Goal: Navigation & Orientation: Find specific page/section

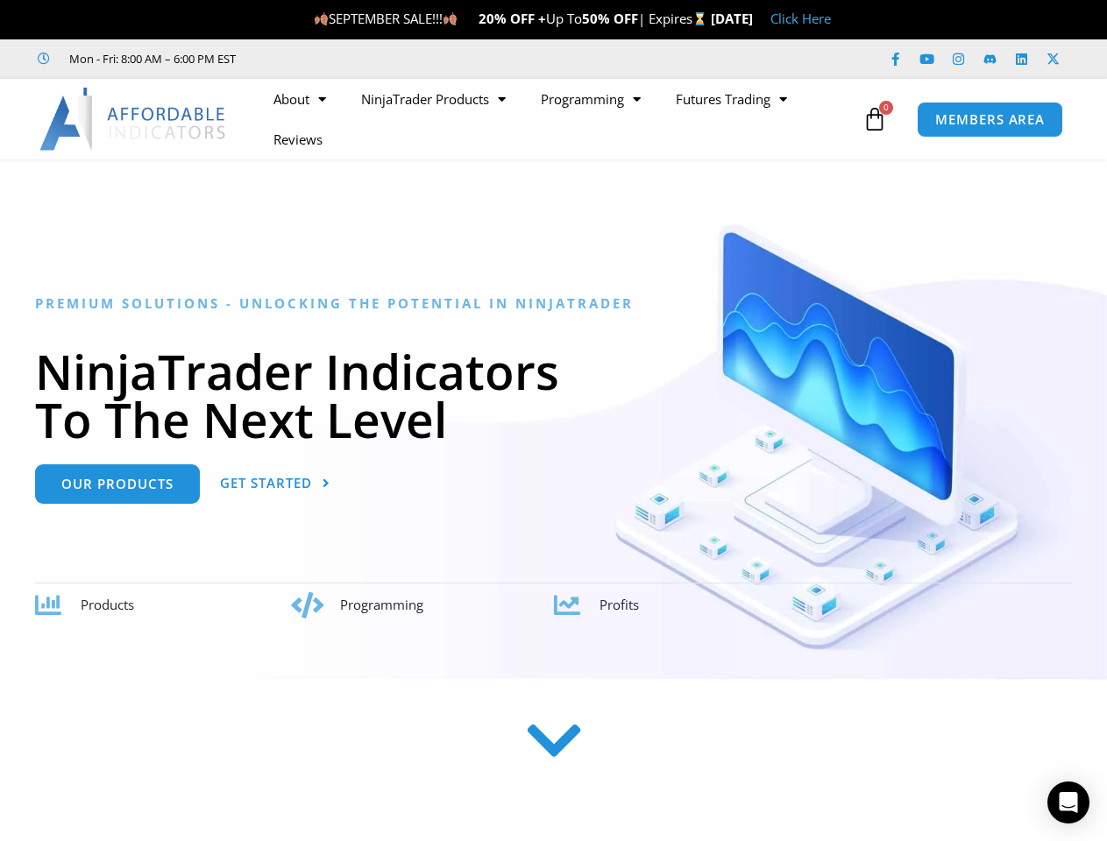
click at [553, 421] on h1 "NinjaTrader Indicators To The Next Level" at bounding box center [553, 395] width 1037 height 96
click at [556, 119] on ul "About Contact Us Premium Support Team Partners NinjaTrader NinjaTrader FAQ Ninj…" at bounding box center [557, 119] width 602 height 81
click at [875, 119] on icon at bounding box center [874, 119] width 25 height 25
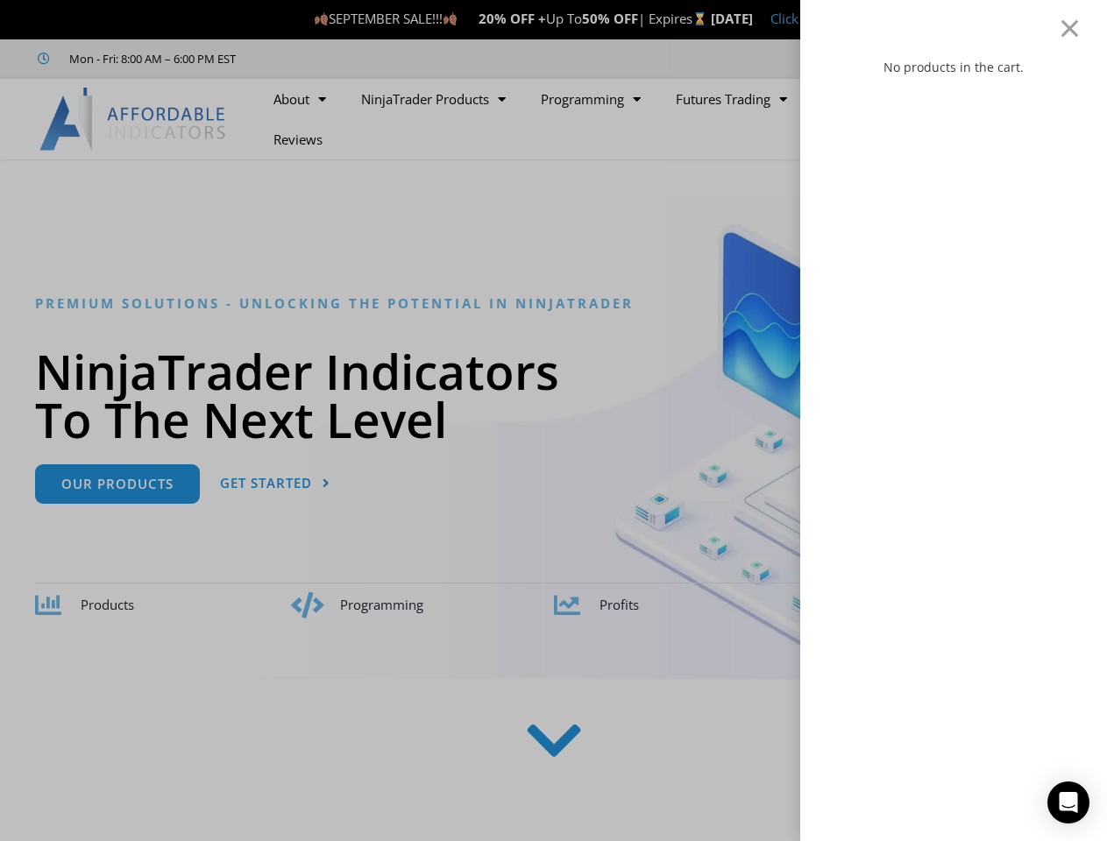
click at [1068, 803] on icon "Open Intercom Messenger" at bounding box center [1068, 802] width 18 height 21
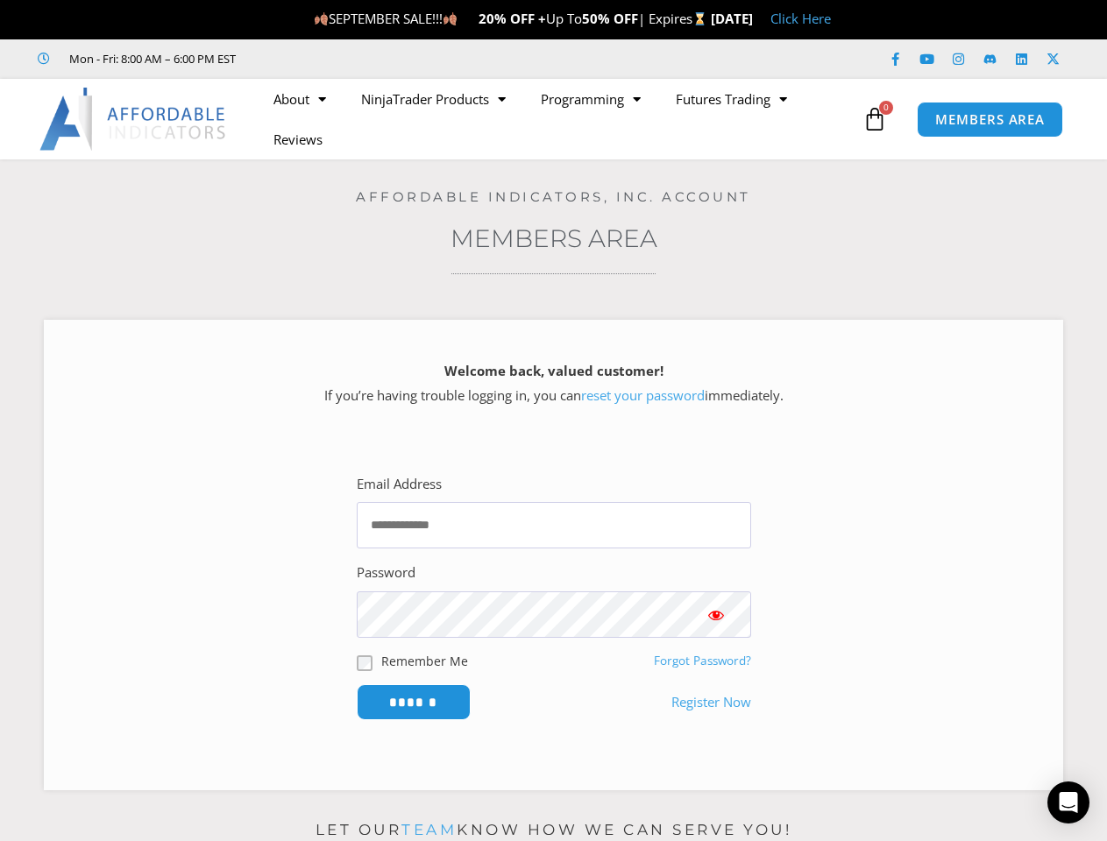
click at [553, 421] on div "Welcome back, valued customer! If you’re having trouble logging in, you can res…" at bounding box center [553, 387] width 975 height 73
click at [556, 119] on ul "About Contact Us Premium Support Team Partners NinjaTrader NinjaTrader FAQ Ninj…" at bounding box center [557, 119] width 602 height 81
click at [875, 119] on icon at bounding box center [874, 119] width 25 height 25
click at [414, 702] on input "******" at bounding box center [414, 702] width 114 height 36
click at [1068, 803] on icon "Open Intercom Messenger" at bounding box center [1068, 802] width 18 height 21
